Goal: Transaction & Acquisition: Purchase product/service

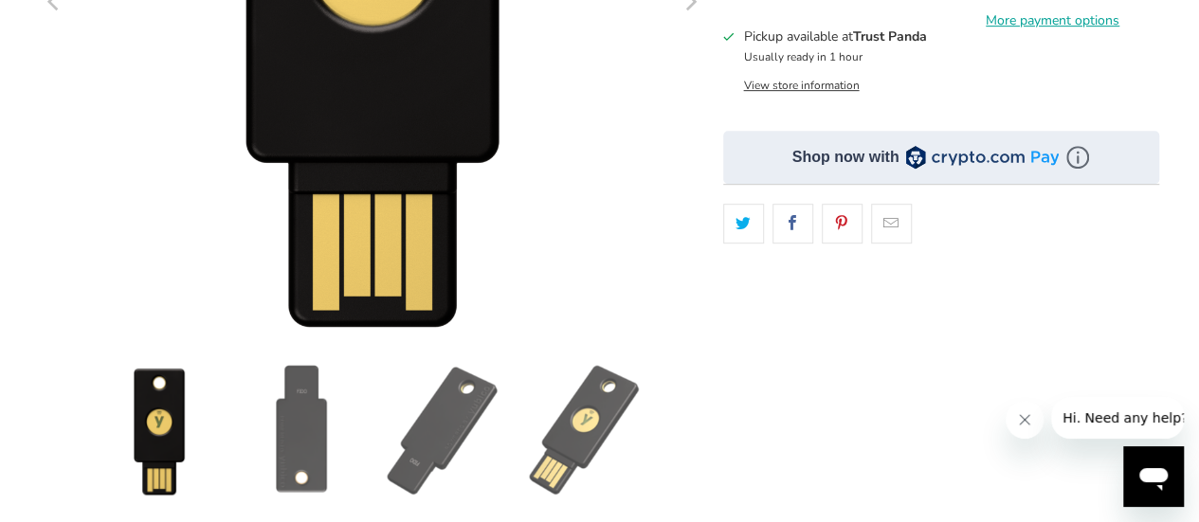
scroll to position [515, 0]
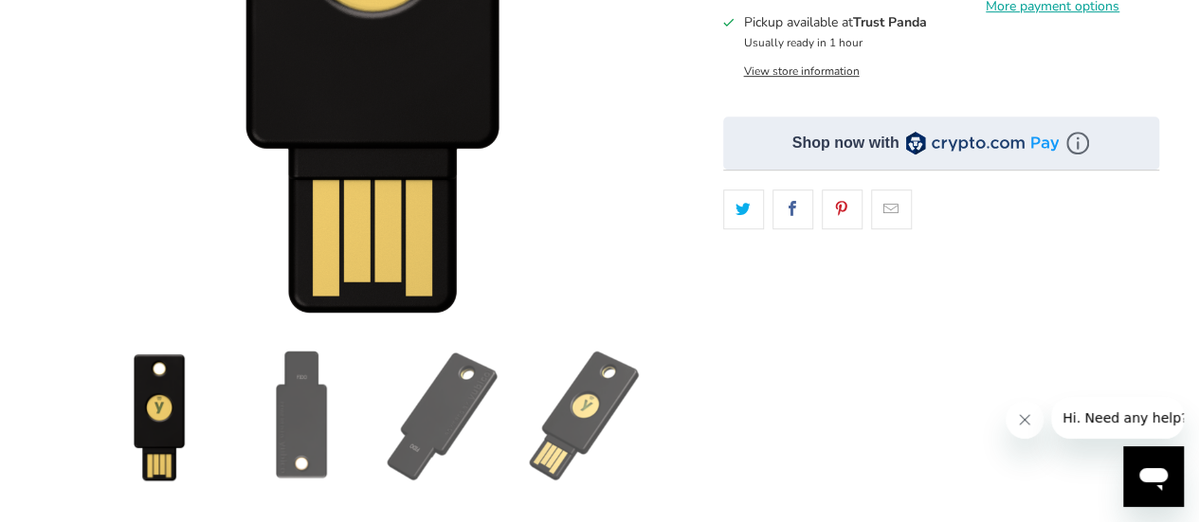
click at [477, 408] on img at bounding box center [443, 416] width 133 height 133
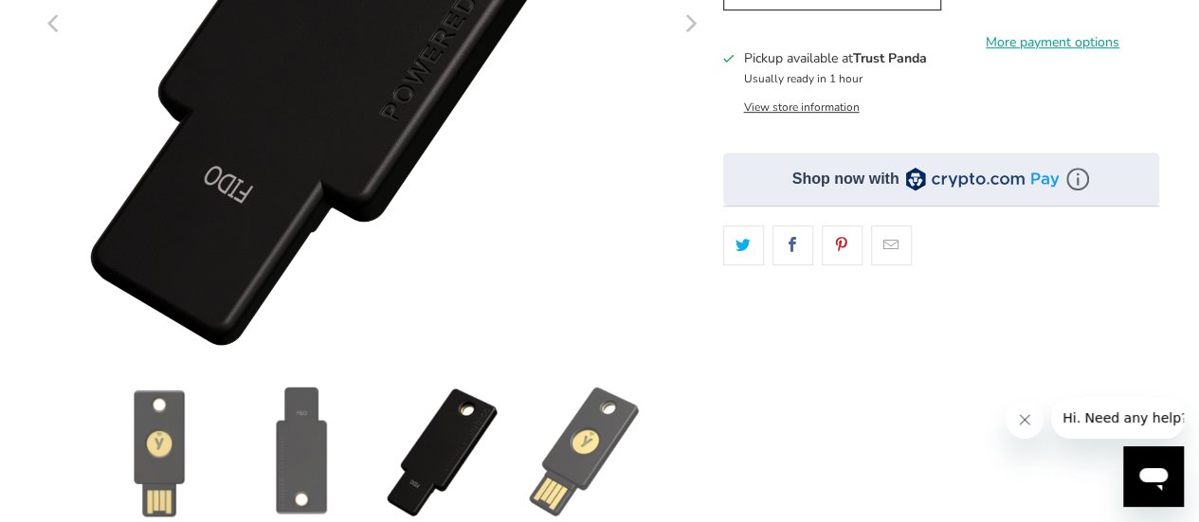
scroll to position [484, 0]
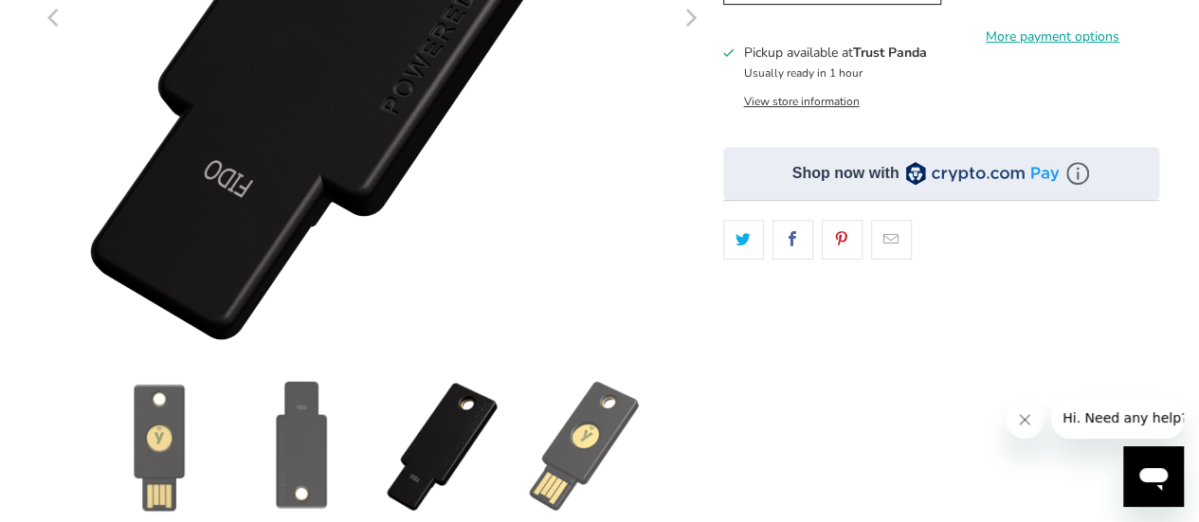
click at [598, 440] on img at bounding box center [585, 446] width 133 height 133
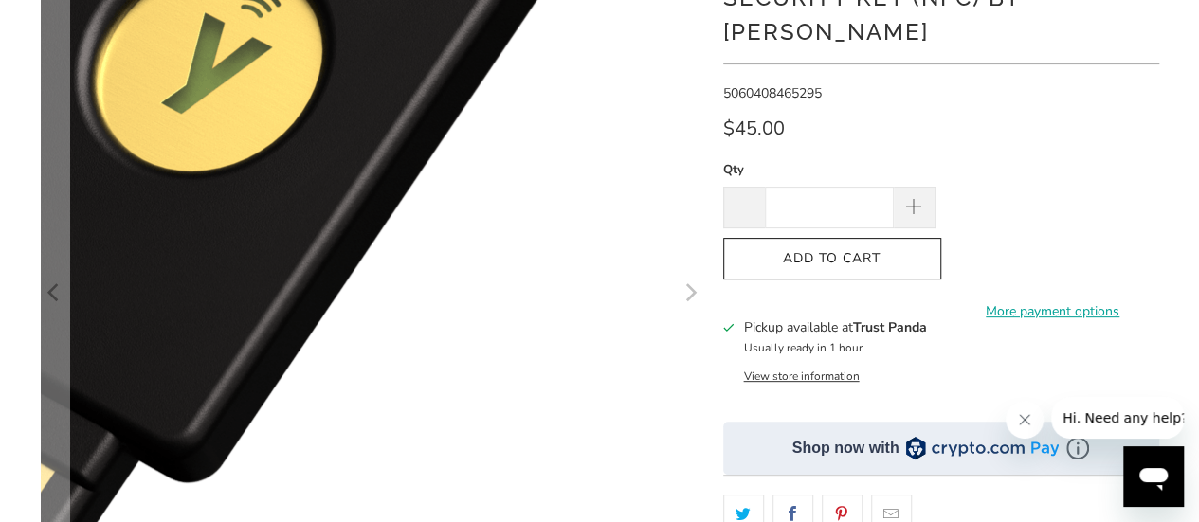
scroll to position [210, 0]
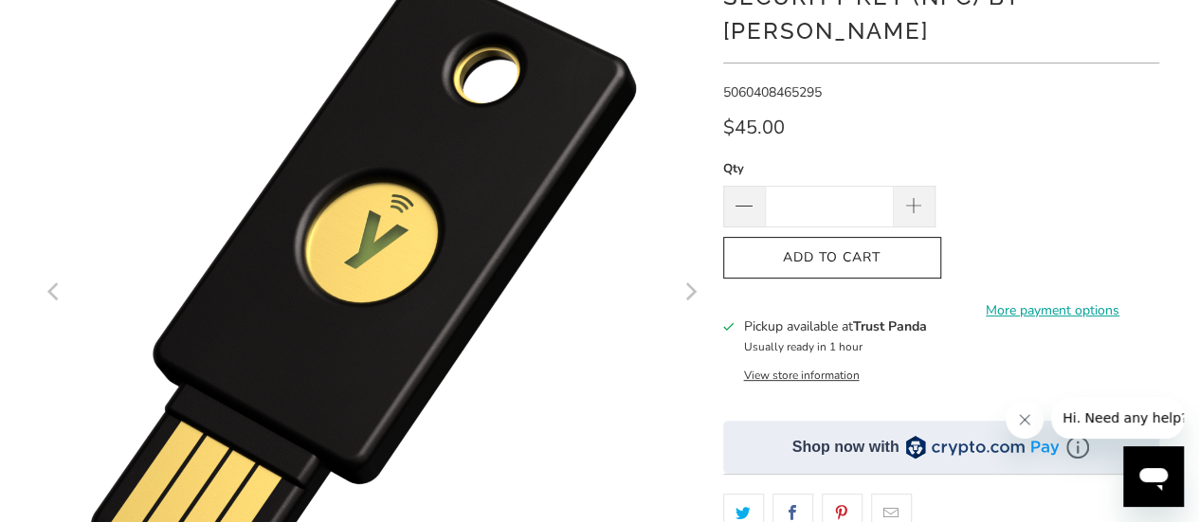
click at [829, 368] on button "View store information" at bounding box center [801, 375] width 116 height 15
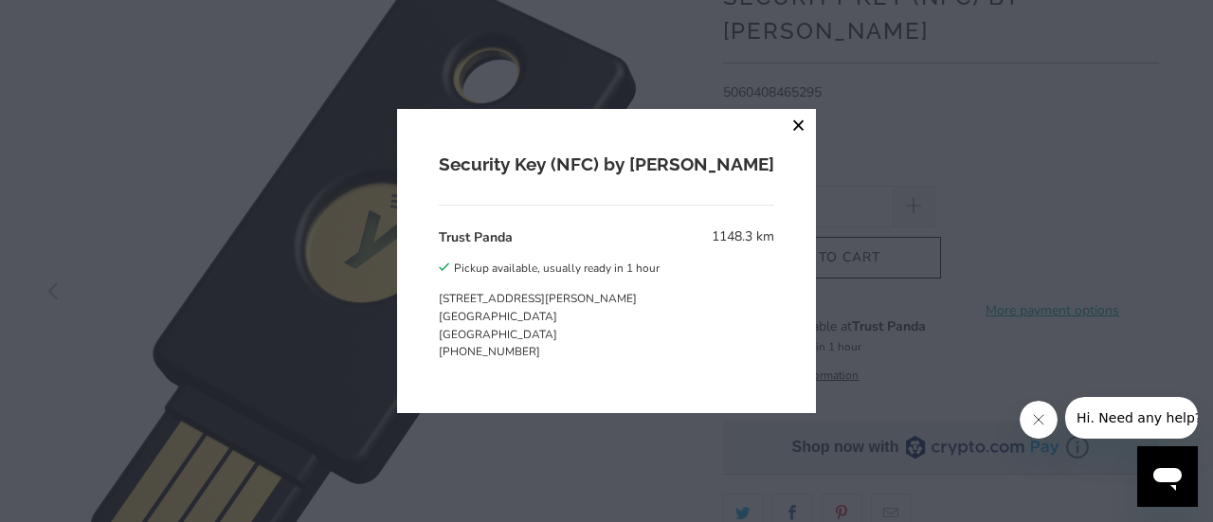
click at [782, 117] on button "close" at bounding box center [799, 126] width 34 height 34
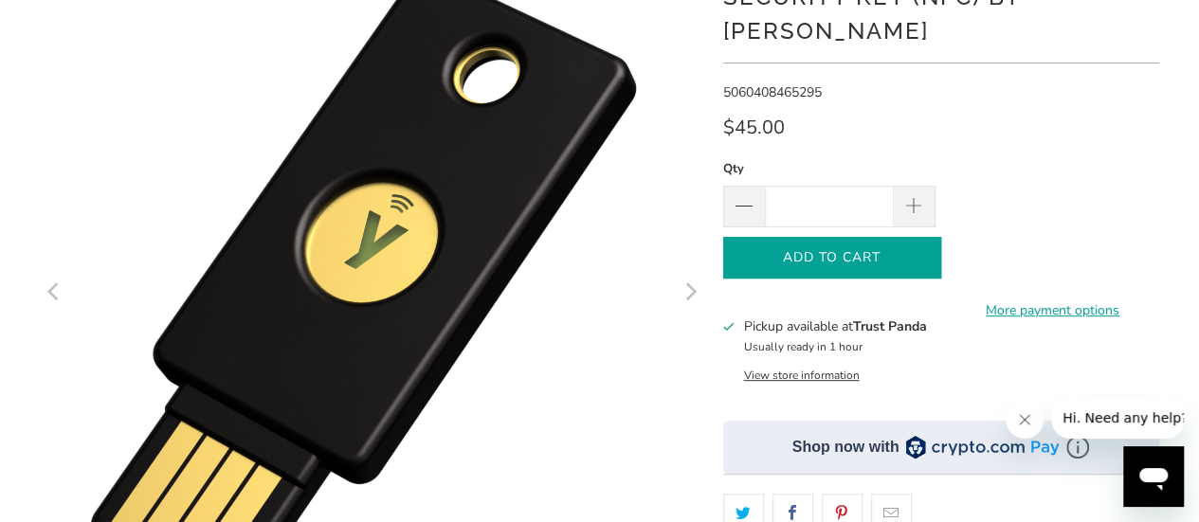
click at [852, 250] on span "Add to Cart" at bounding box center [832, 258] width 178 height 16
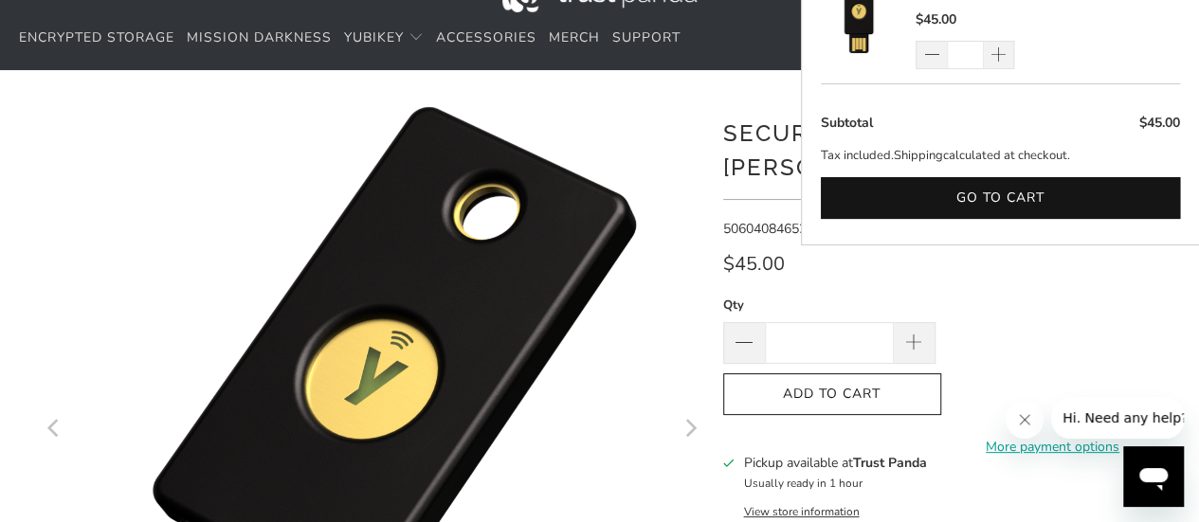
scroll to position [41, 0]
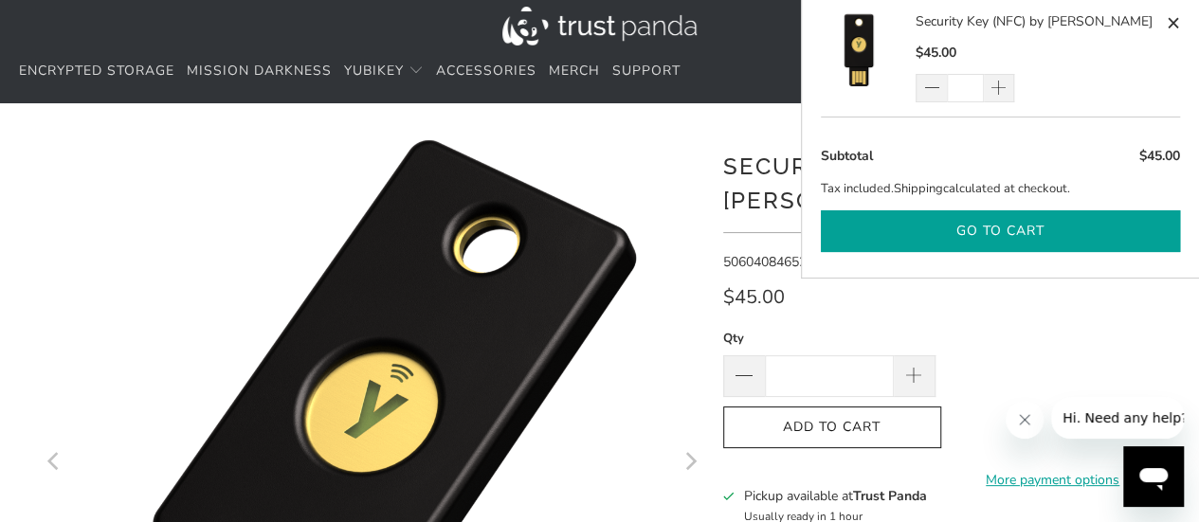
click at [944, 234] on button "Go to cart" at bounding box center [1000, 231] width 359 height 43
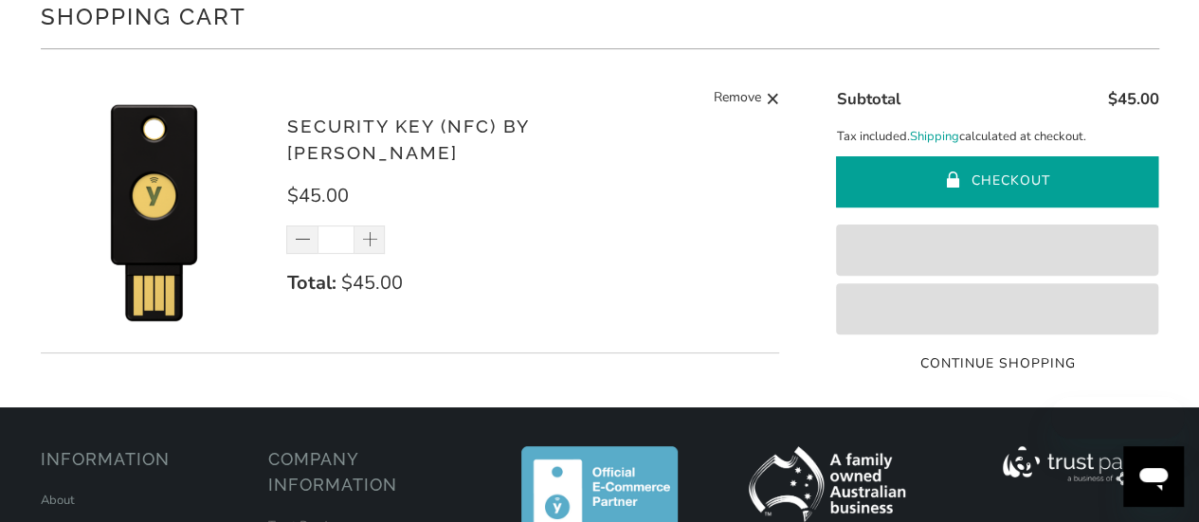
click at [924, 179] on button "Checkout" at bounding box center [997, 181] width 322 height 51
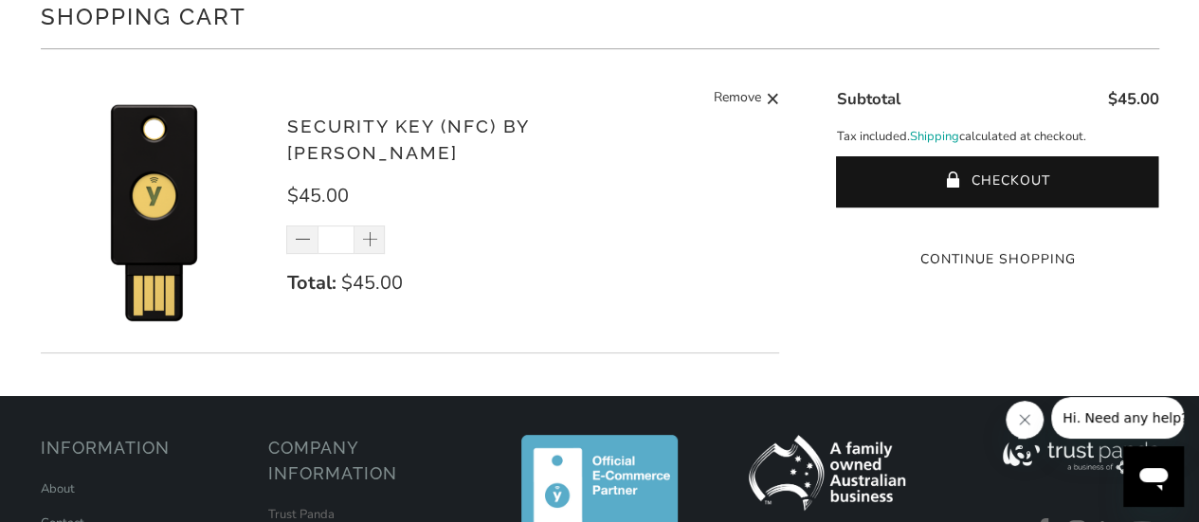
click at [428, 33] on h1 "Shopping Cart" at bounding box center [600, 15] width 1118 height 38
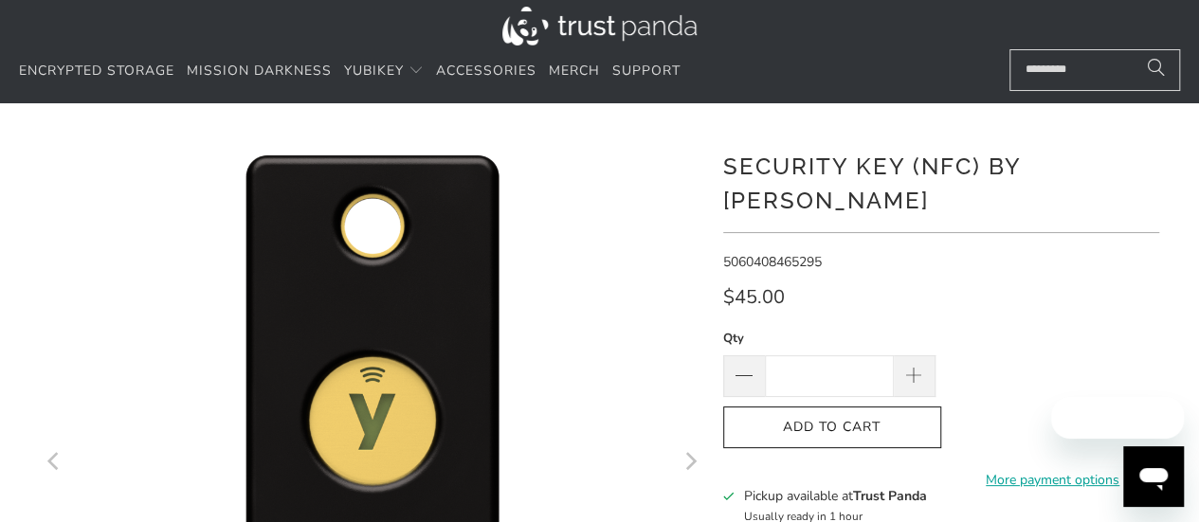
scroll to position [41, 0]
click at [675, 170] on button "Next" at bounding box center [690, 463] width 30 height 663
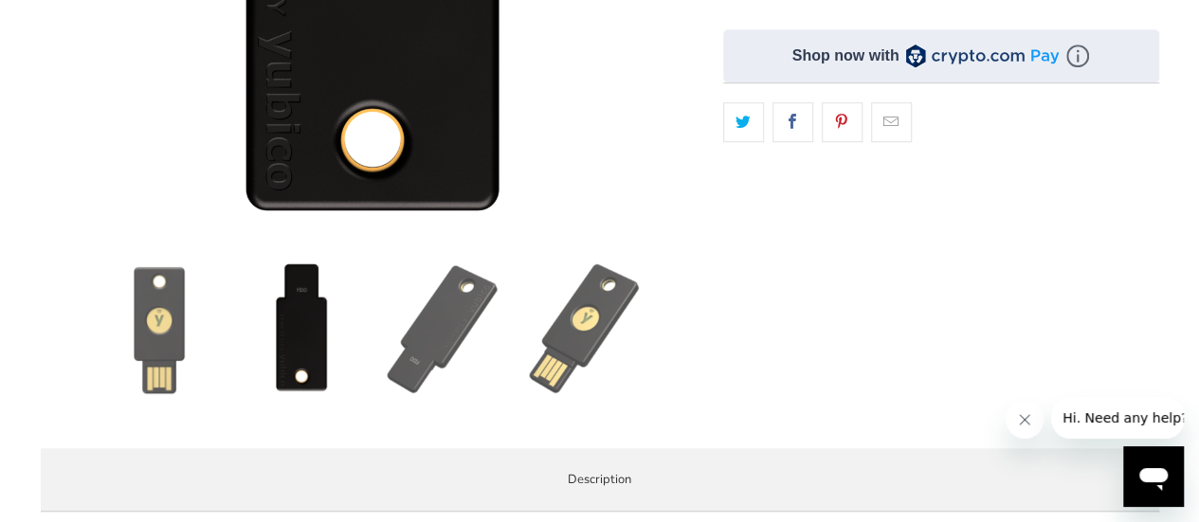
click at [145, 350] on img at bounding box center [159, 329] width 133 height 133
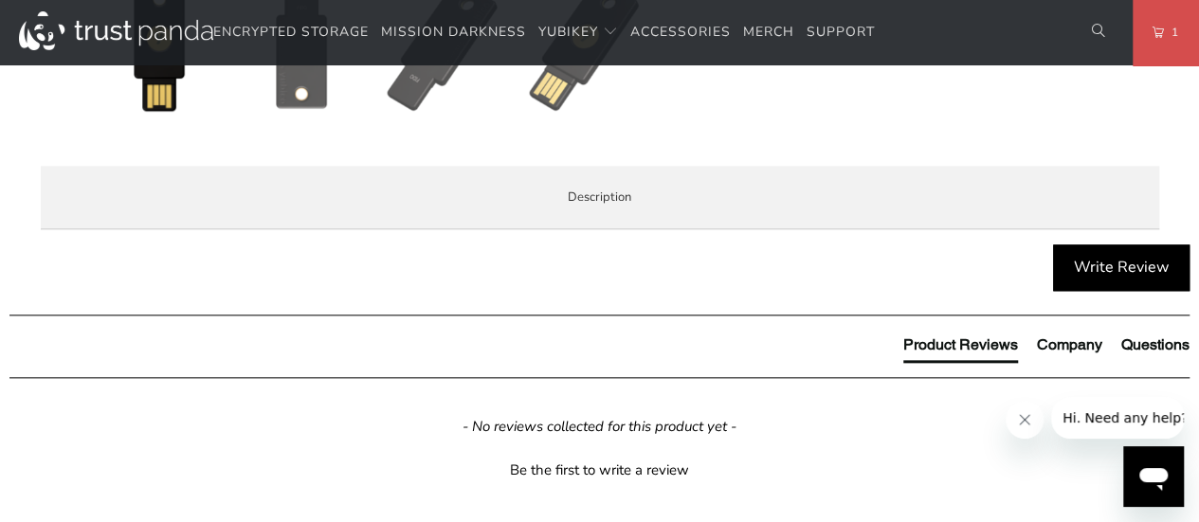
scroll to position [882, 0]
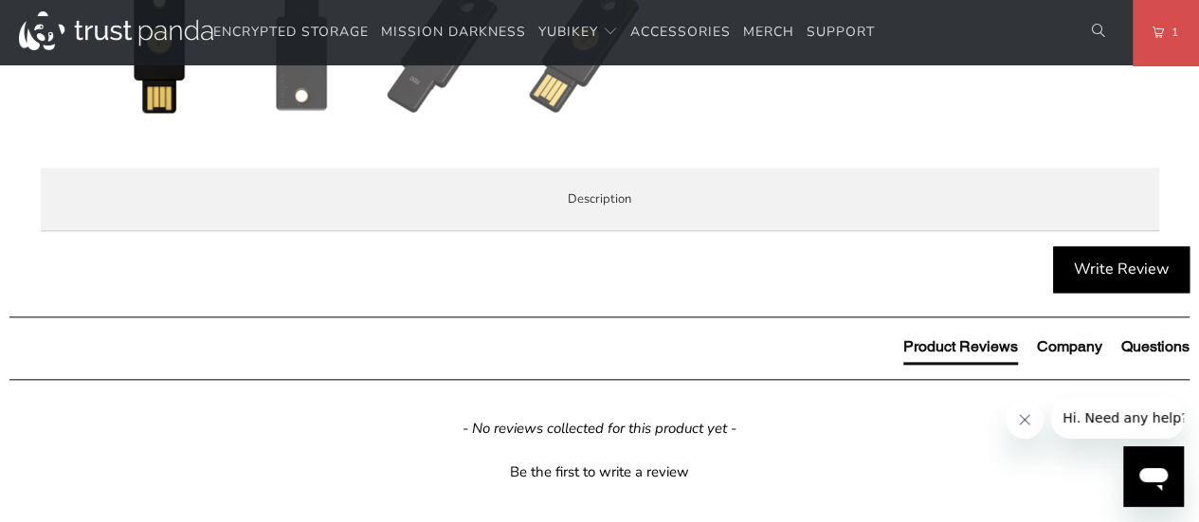
click at [0, 0] on span "Specifications" at bounding box center [0, 0] width 0 height 0
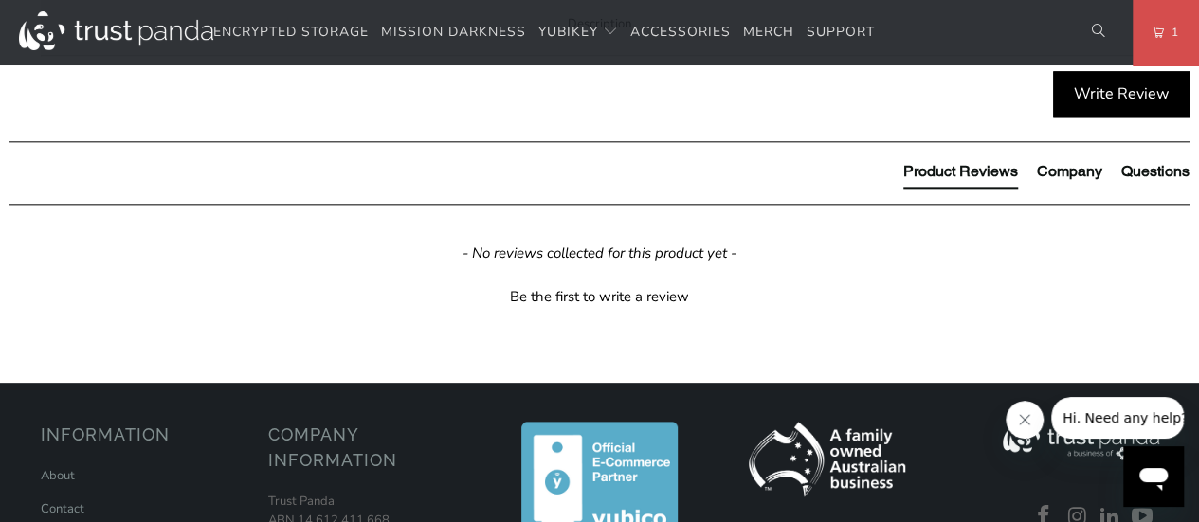
scroll to position [1059, 0]
